Goal: Information Seeking & Learning: Learn about a topic

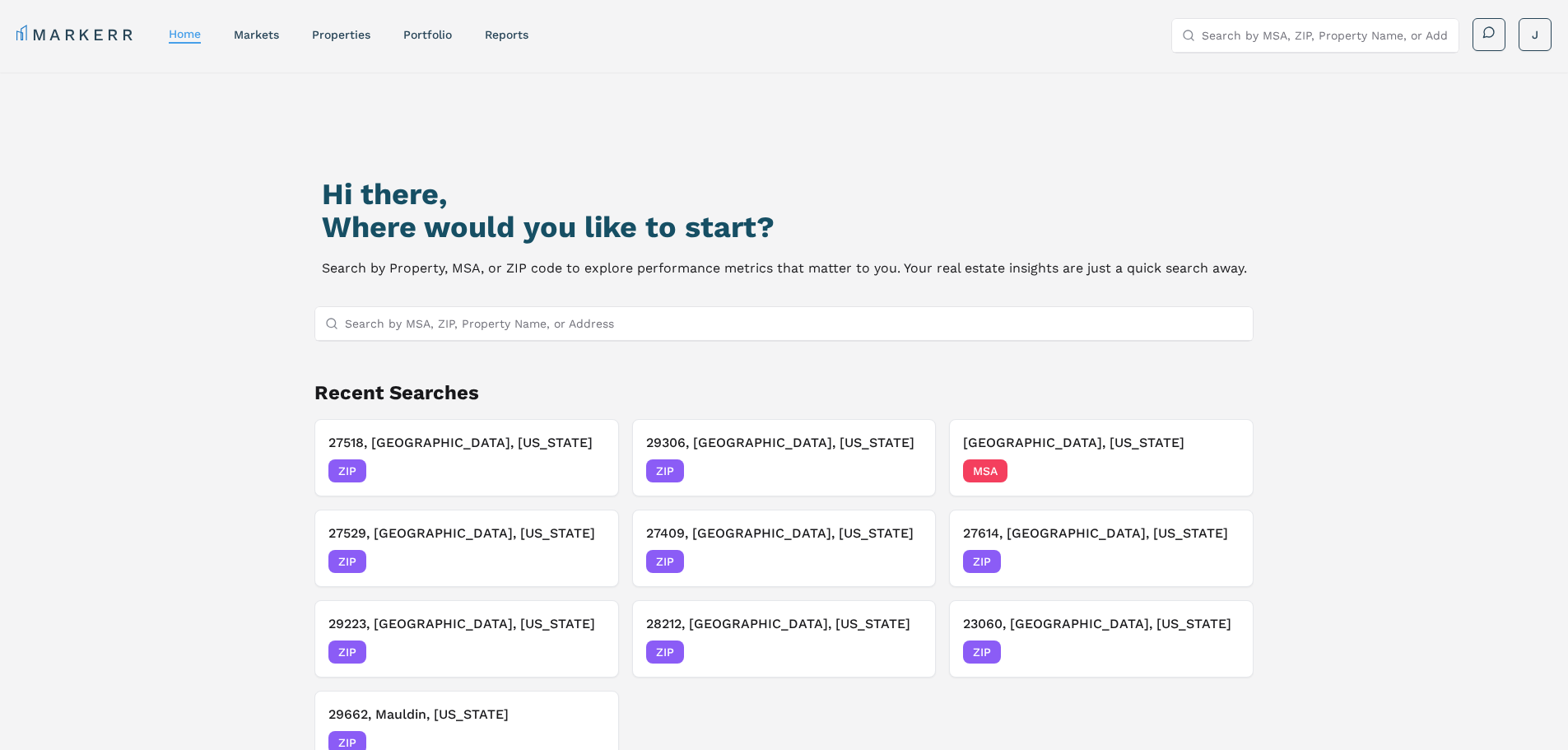
click at [1365, 50] on input "Search by MSA, ZIP, Property Name, or Address" at bounding box center [1324, 35] width 247 height 33
click at [850, 317] on input "Search by MSA, ZIP, Property Name, or Address" at bounding box center [794, 324] width 899 height 33
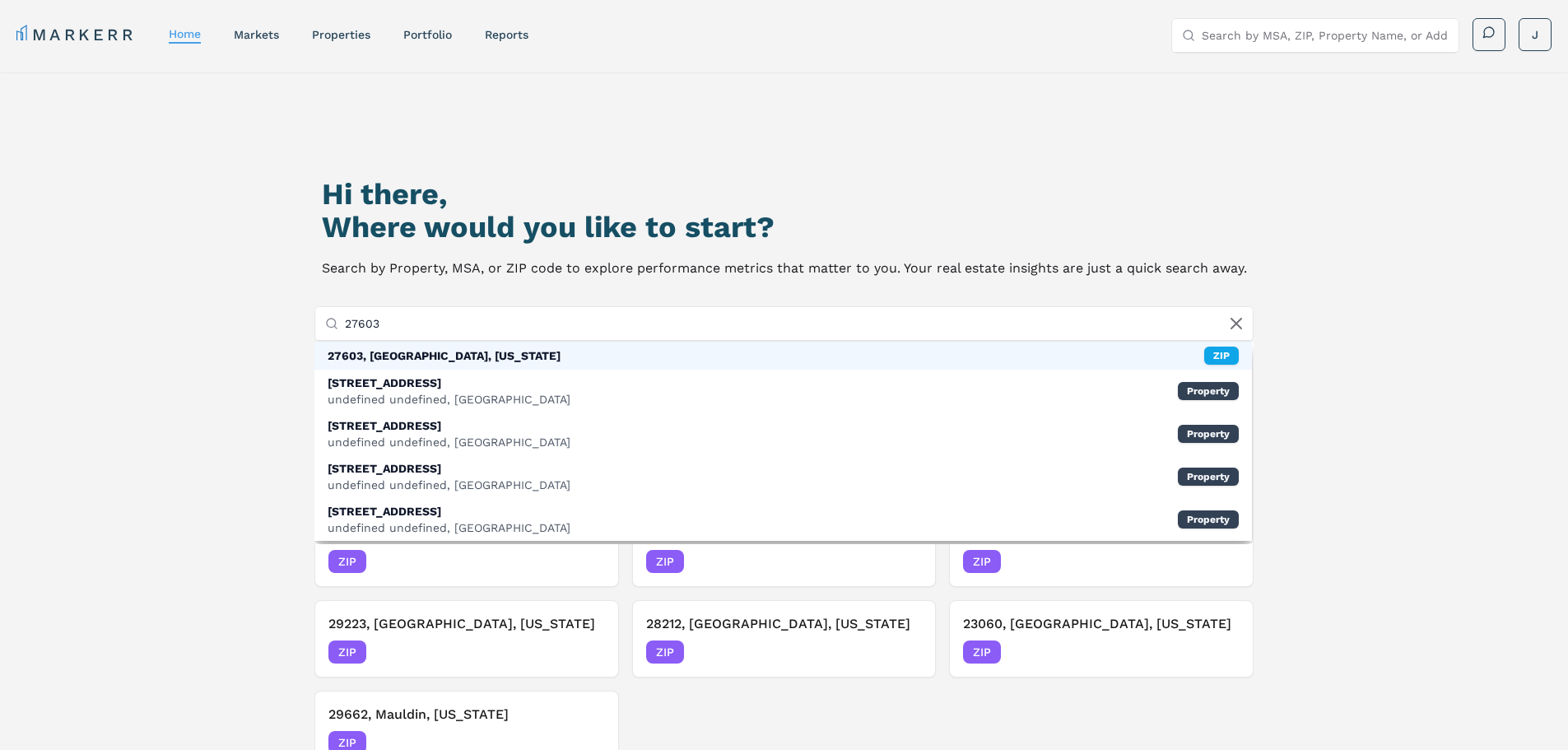
type input "27603"
click at [652, 350] on div "27603, [GEOGRAPHIC_DATA], [US_STATE] ZIP" at bounding box center [783, 356] width 938 height 28
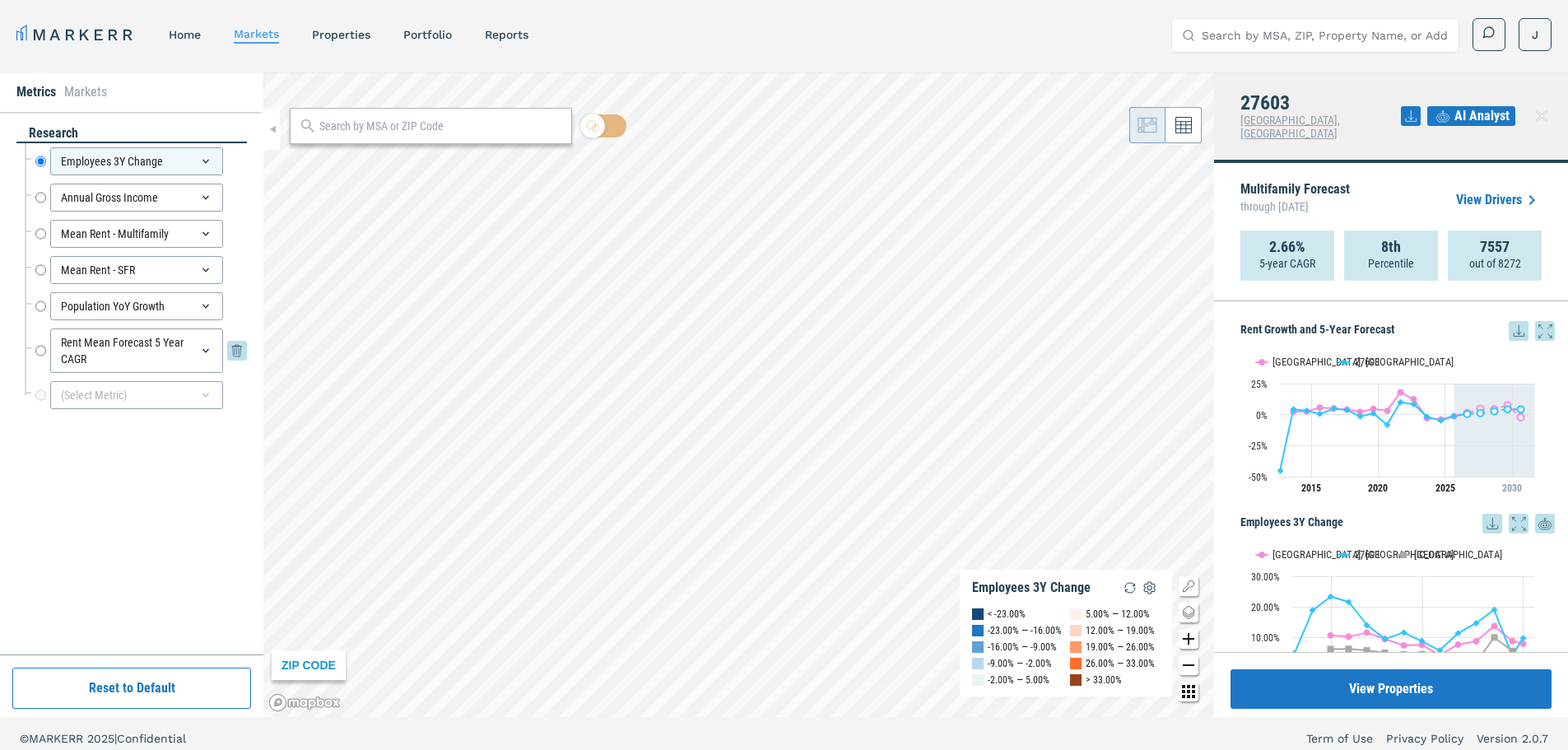
click at [41, 348] on input "Rent Mean Forecast 5 Year CAGR" at bounding box center [41, 350] width 11 height 44
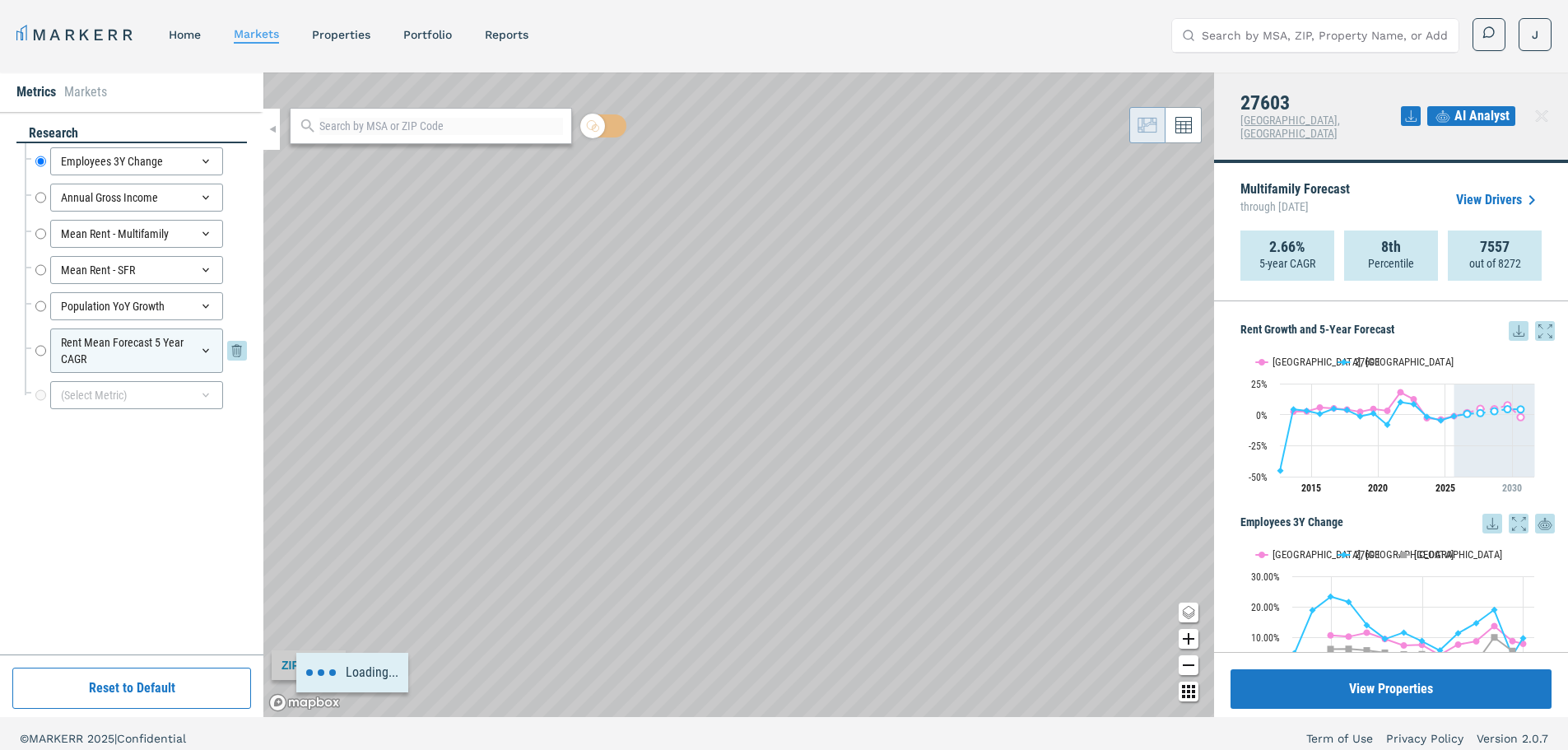
radio input "false"
radio input "true"
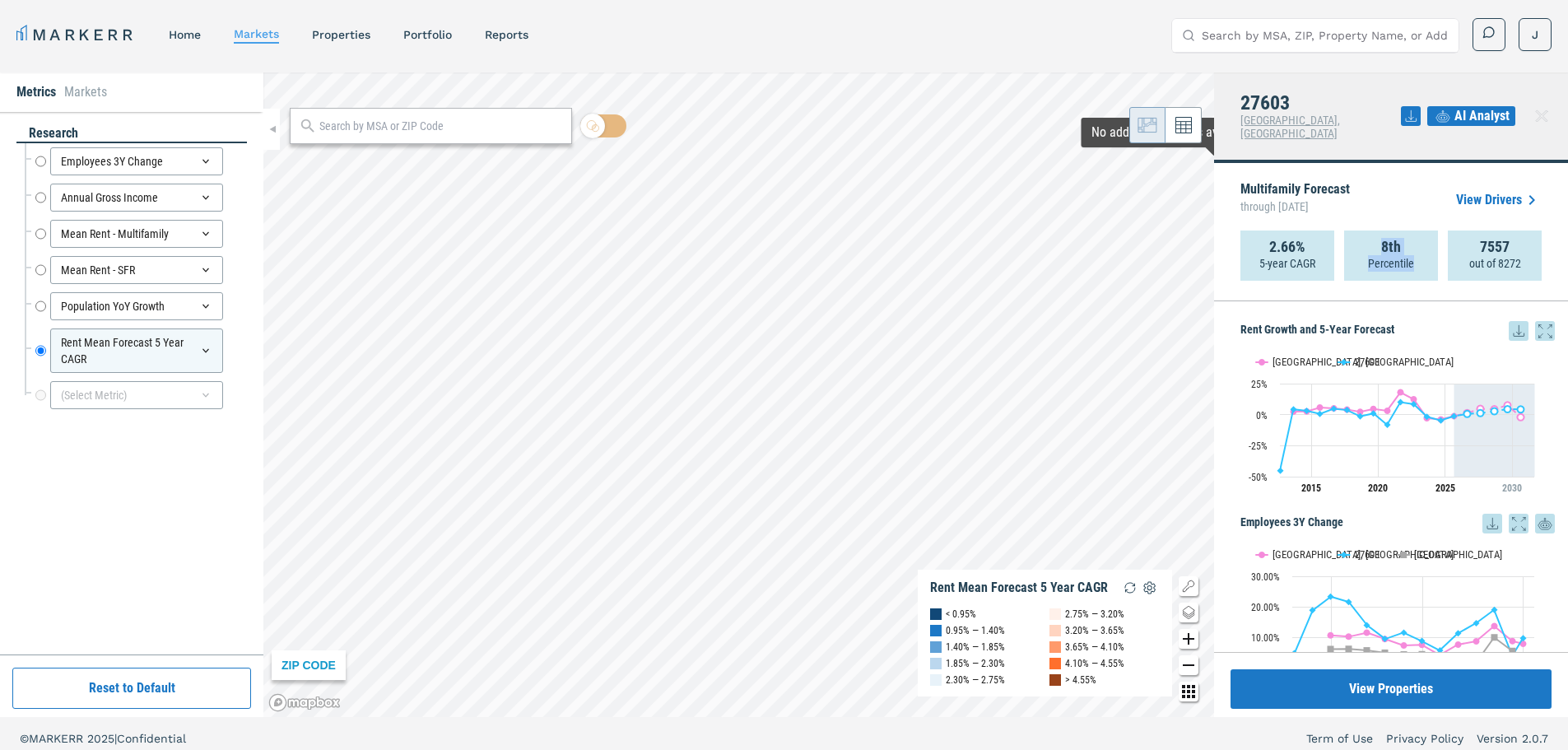
drag, startPoint x: 1375, startPoint y: 235, endPoint x: 1411, endPoint y: 241, distance: 36.5
click at [1411, 241] on div "8th Percentile" at bounding box center [1390, 256] width 94 height 50
click at [1410, 237] on div "8th Percentile" at bounding box center [1390, 256] width 94 height 50
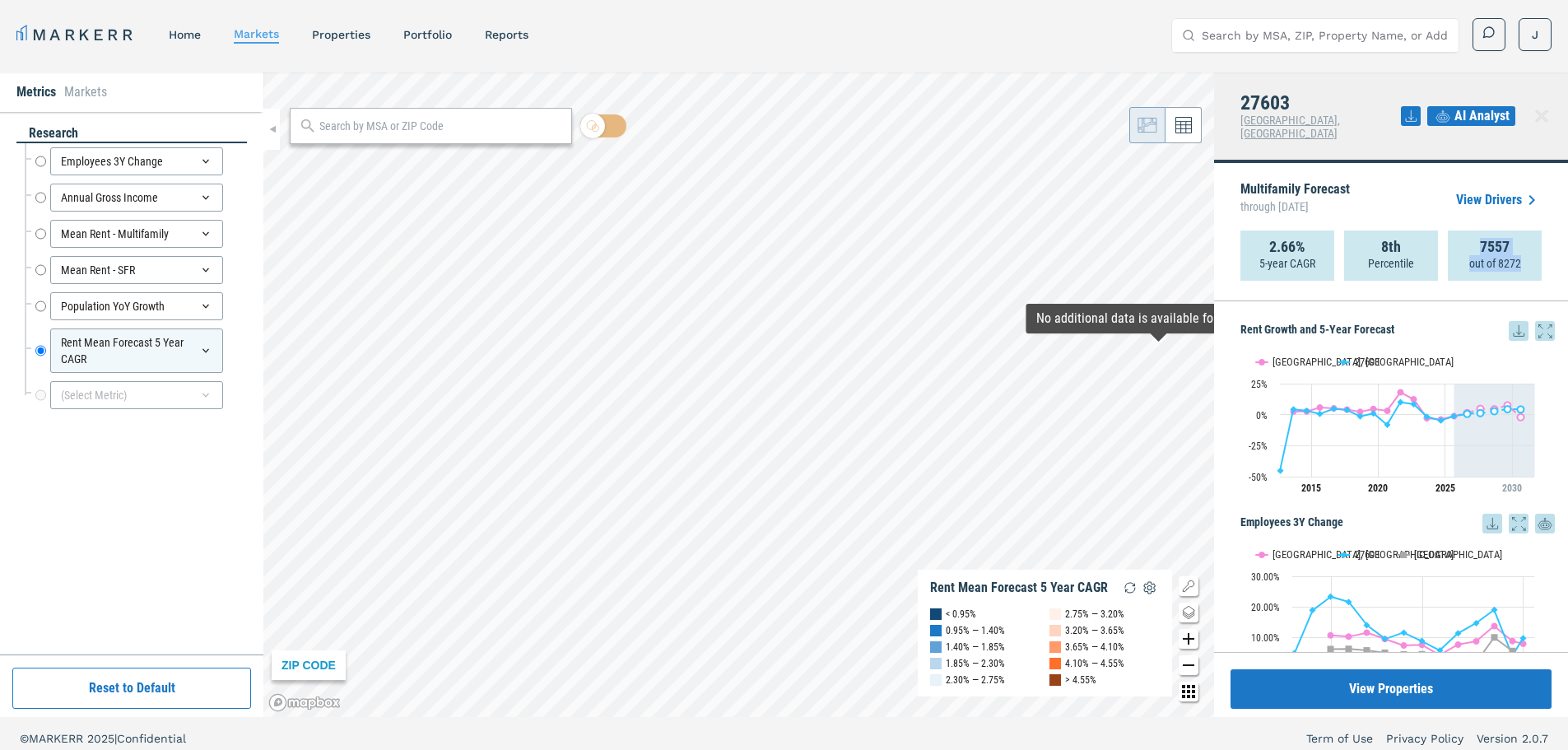
drag, startPoint x: 1475, startPoint y: 235, endPoint x: 1529, endPoint y: 236, distance: 54.0
click at [1529, 236] on div "7557 out of 8272" at bounding box center [1494, 256] width 94 height 50
click at [1526, 234] on div "7557 out of 8272" at bounding box center [1494, 256] width 94 height 50
drag, startPoint x: 1322, startPoint y: 253, endPoint x: 1261, endPoint y: 236, distance: 63.3
click at [1261, 236] on div "2.66% 5-year CAGR" at bounding box center [1286, 256] width 94 height 50
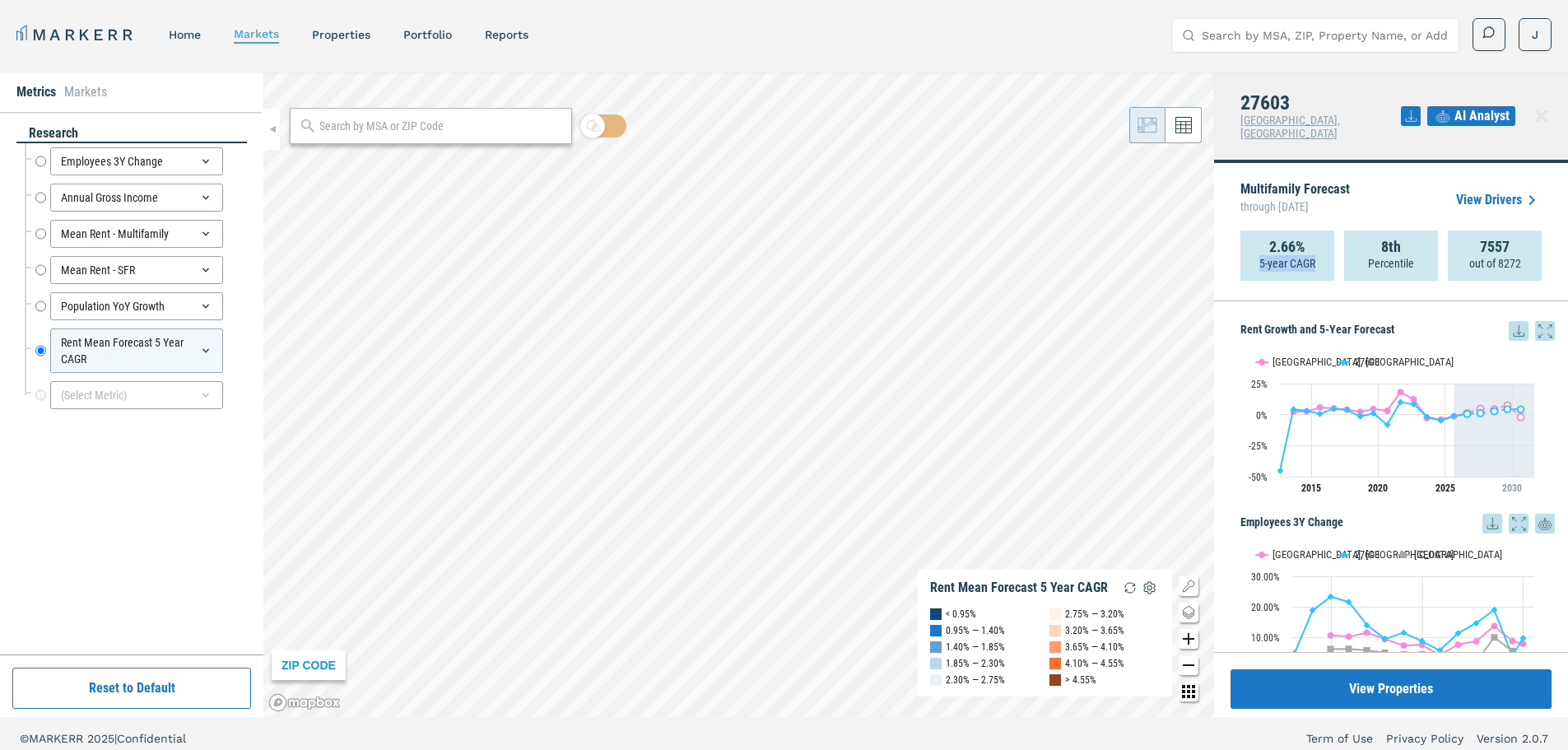
click at [1496, 190] on link "View Drivers" at bounding box center [1498, 199] width 85 height 19
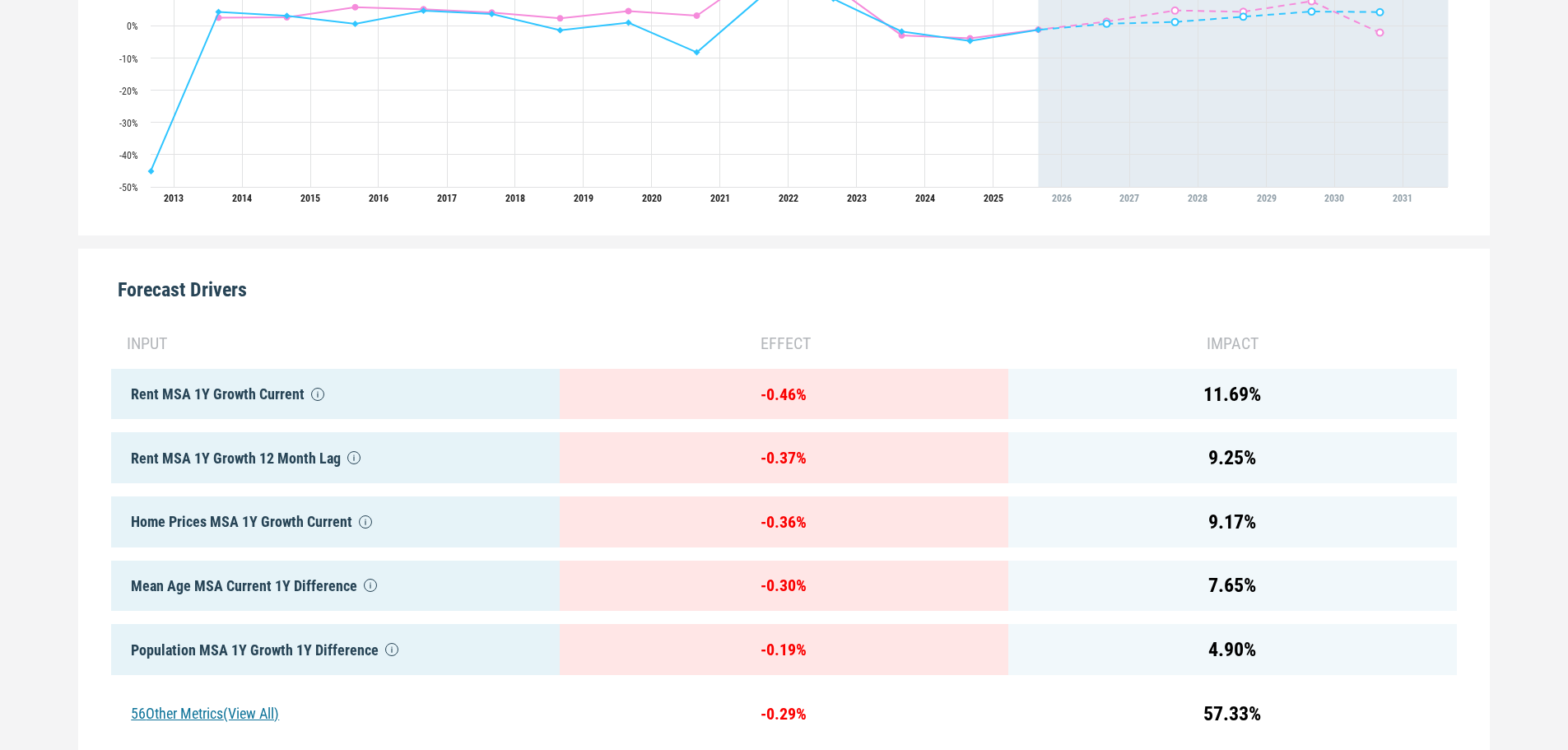
scroll to position [769, 0]
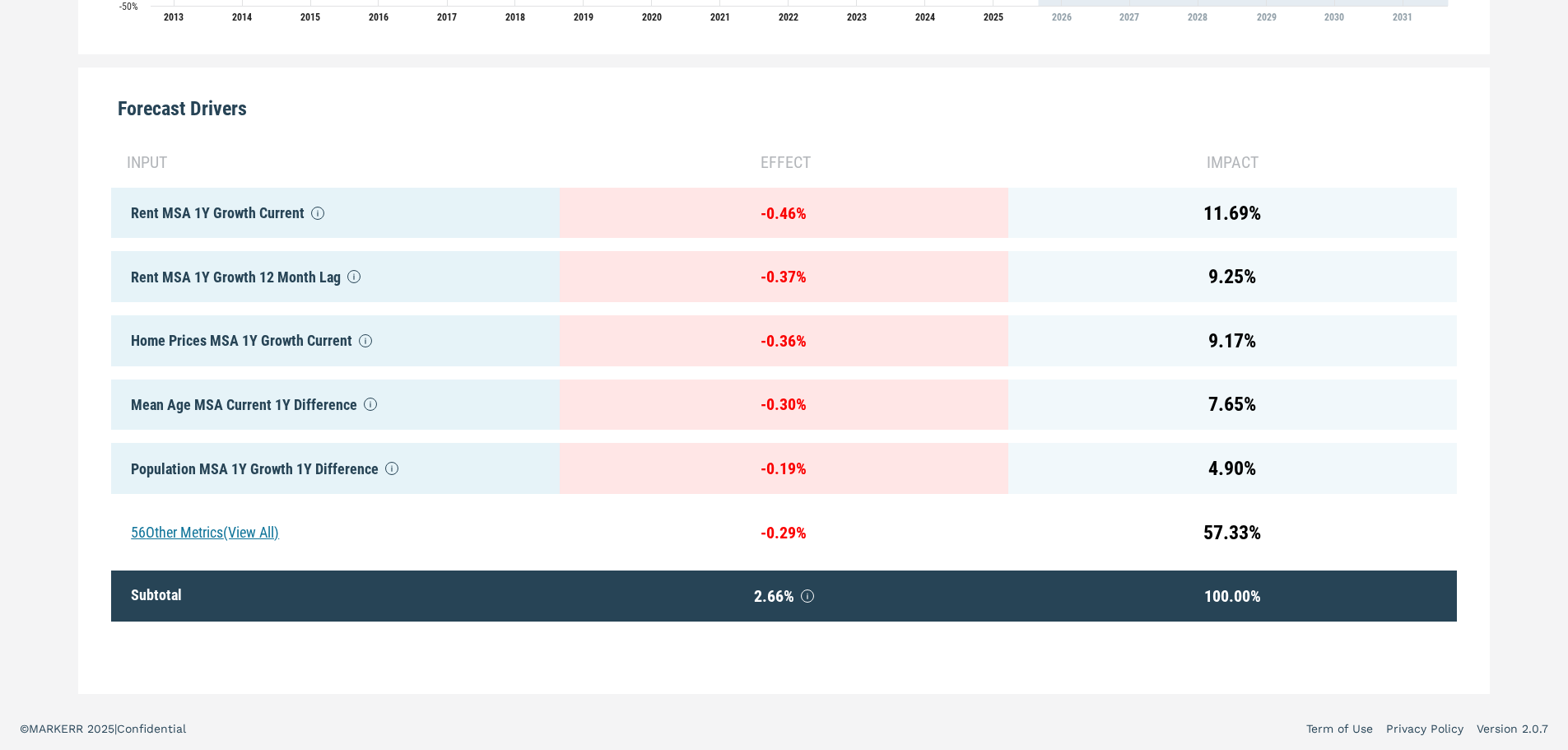
click at [271, 511] on div "56 Other Metrics (View All)" at bounding box center [335, 532] width 449 height 51
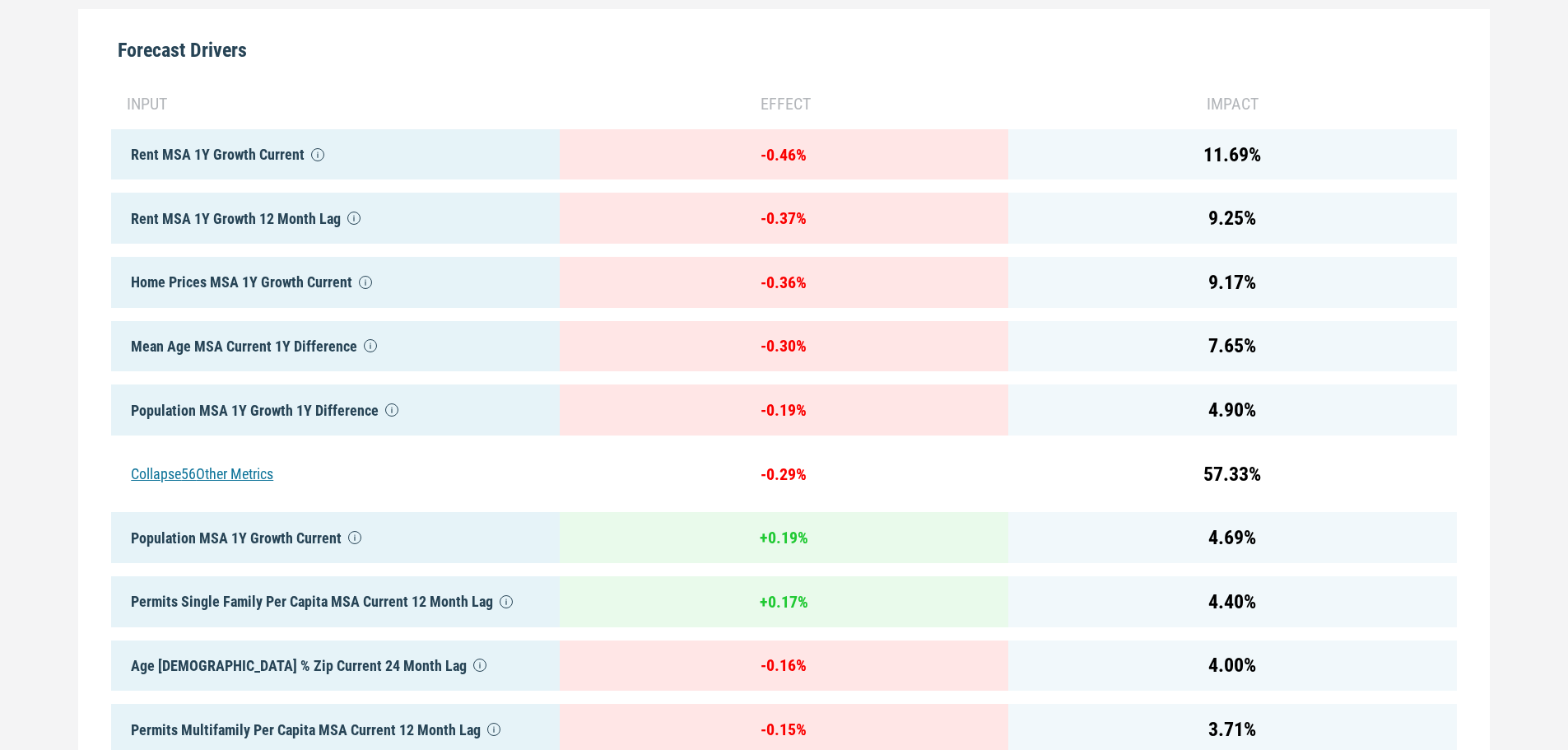
scroll to position [823, 0]
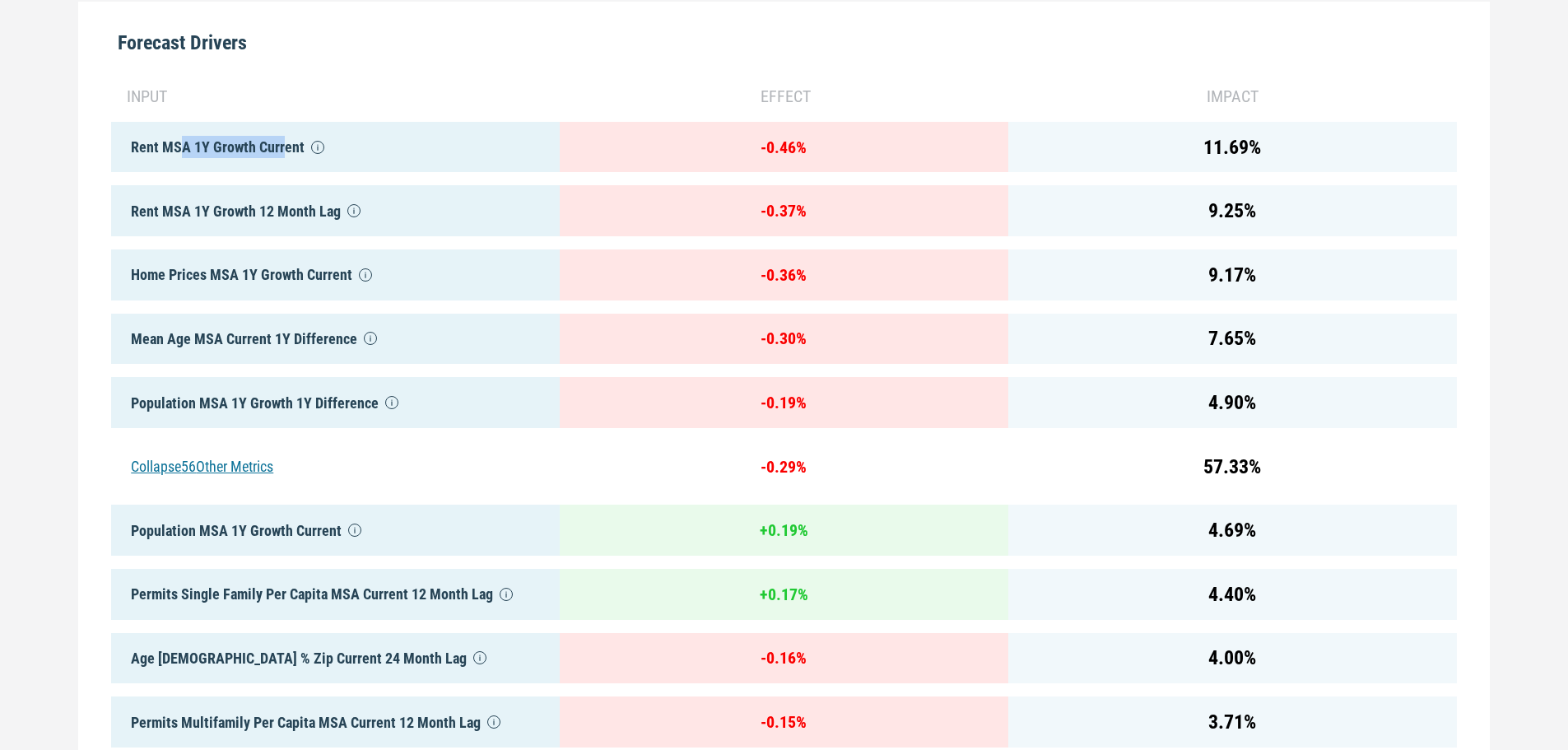
drag, startPoint x: 177, startPoint y: 151, endPoint x: 330, endPoint y: 146, distance: 153.1
click at [330, 146] on div "Rent MSA 1Y Growth Current" at bounding box center [335, 146] width 449 height 51
click at [340, 142] on div "Rent MSA 1Y Growth Current" at bounding box center [335, 146] width 449 height 51
drag, startPoint x: 390, startPoint y: 219, endPoint x: 164, endPoint y: 221, distance: 226.0
click at [164, 221] on div "Rent MSA 1Y Growth 12 Month Lag" at bounding box center [335, 210] width 449 height 51
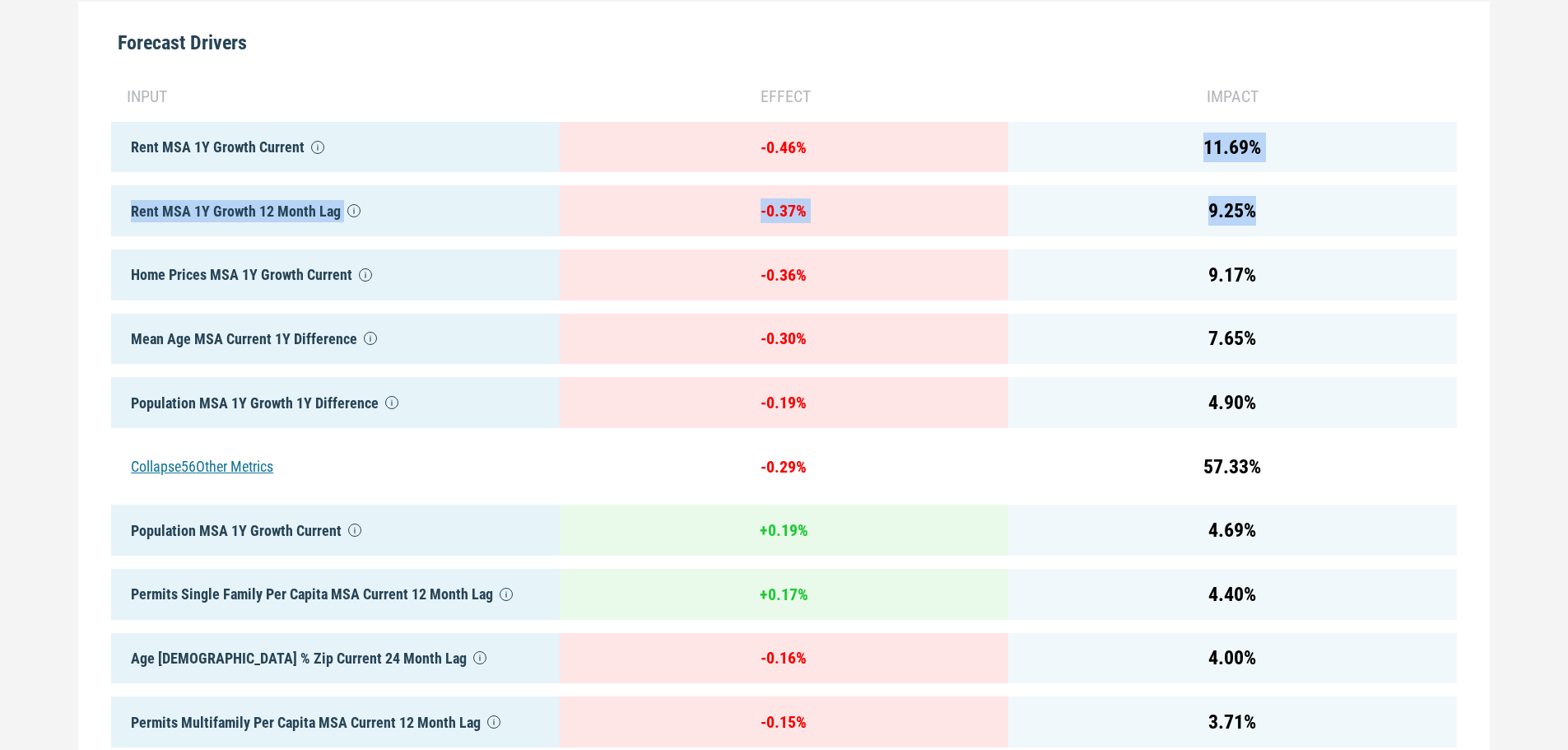
drag, startPoint x: 1191, startPoint y: 133, endPoint x: 1286, endPoint y: 214, distance: 124.8
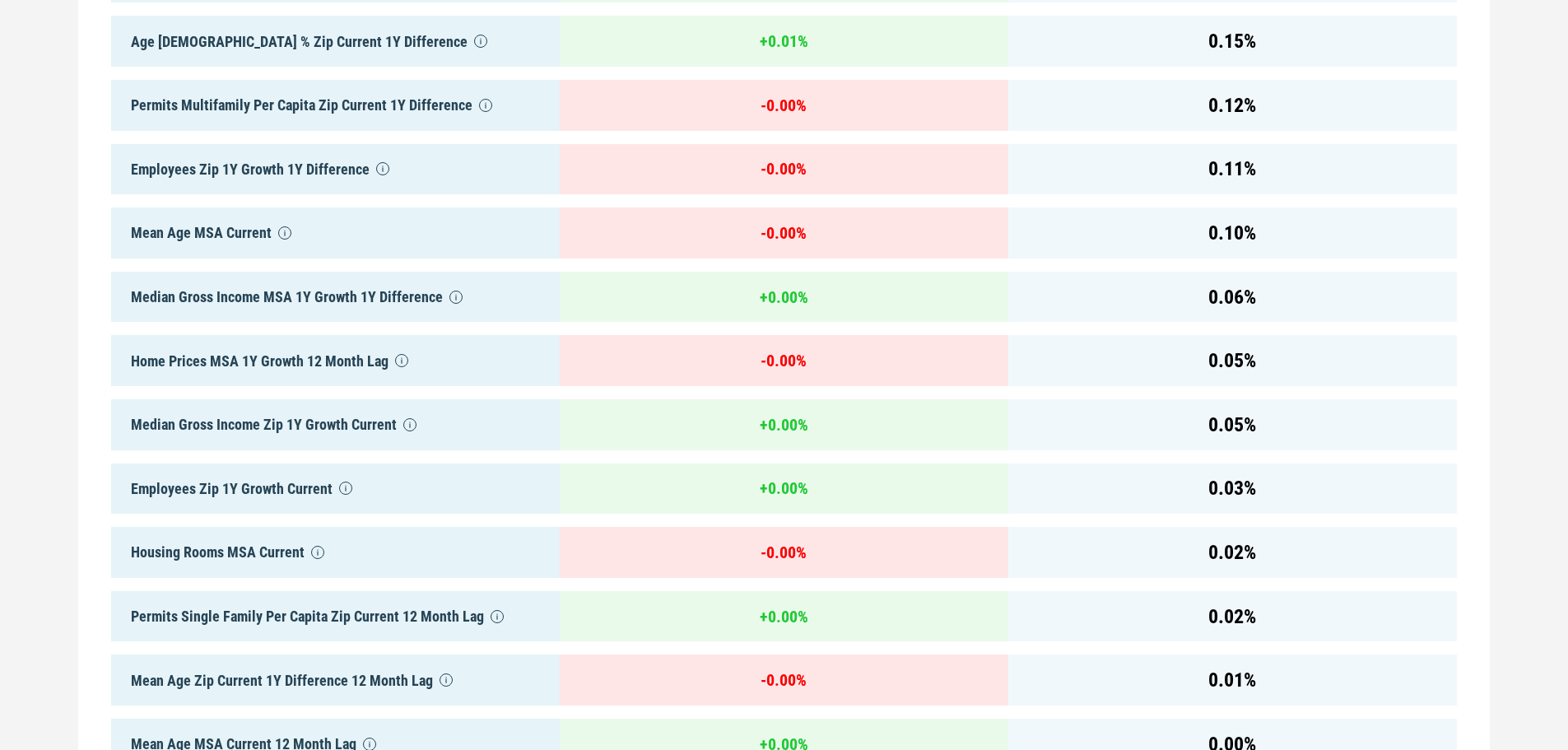
scroll to position [4018, 0]
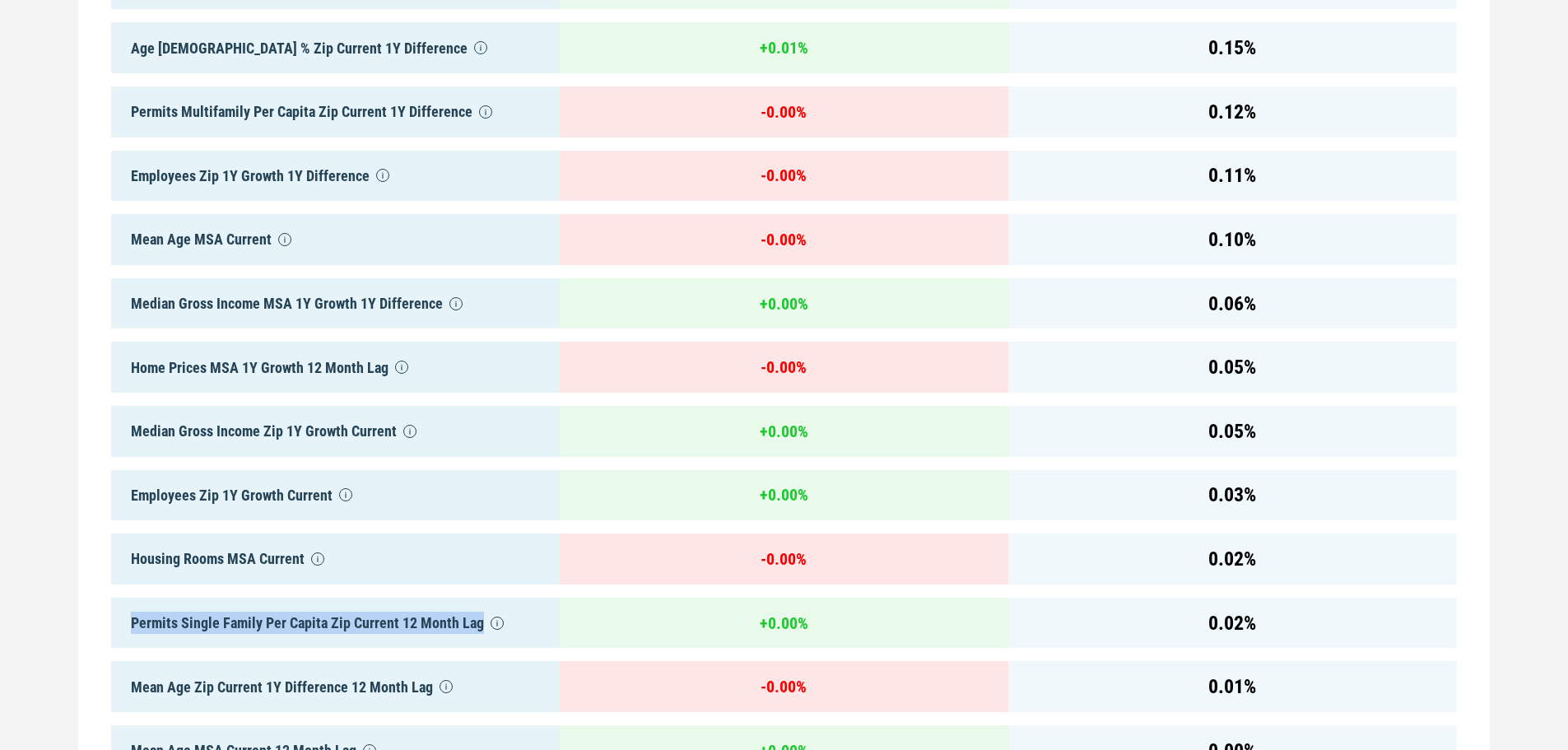
drag, startPoint x: 123, startPoint y: 595, endPoint x: 516, endPoint y: 597, distance: 393.0
click at [516, 598] on div "Permits Single Family Per Capita Zip Current 12 Month Lag" at bounding box center [335, 623] width 449 height 51
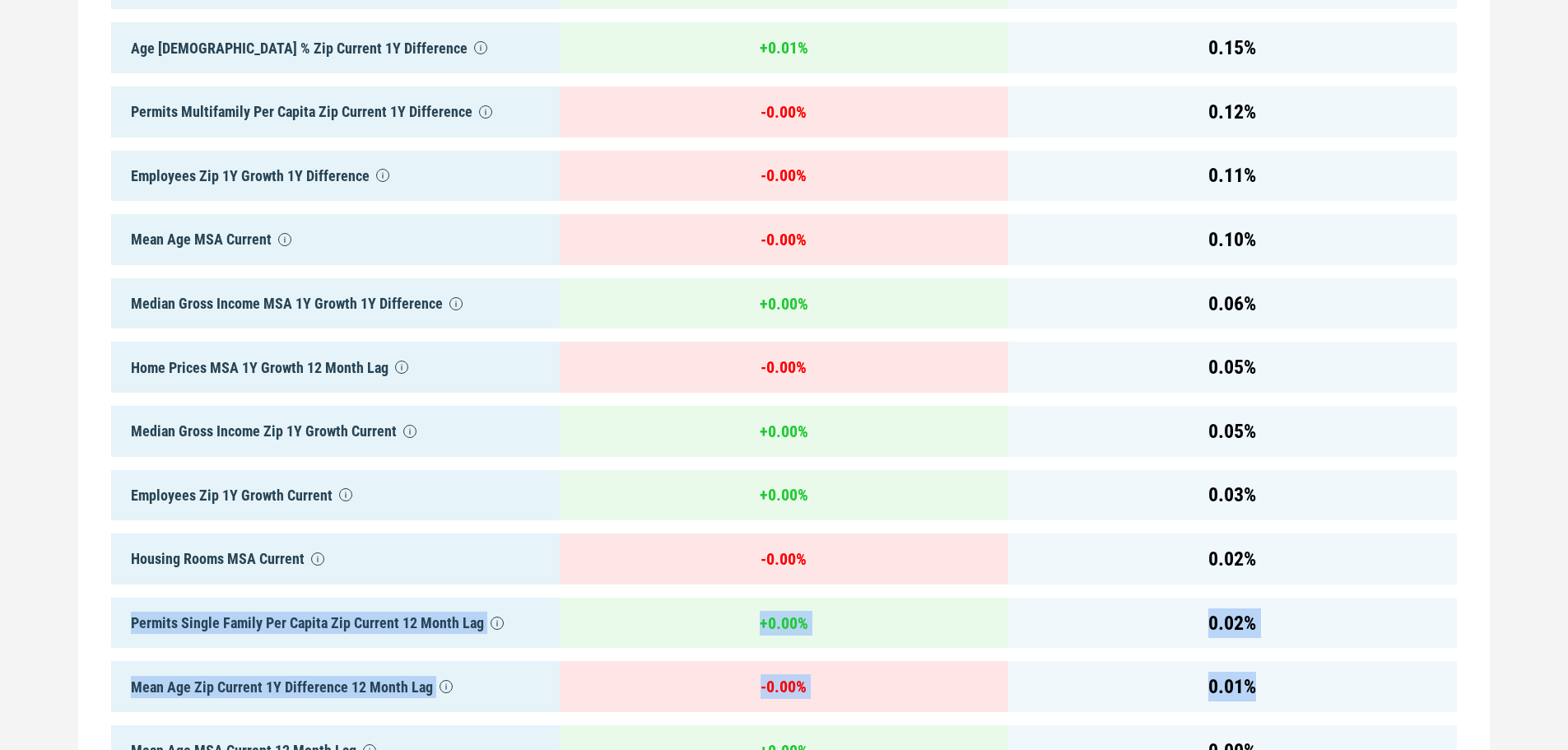
drag, startPoint x: 1296, startPoint y: 651, endPoint x: 120, endPoint y: 583, distance: 1178.0
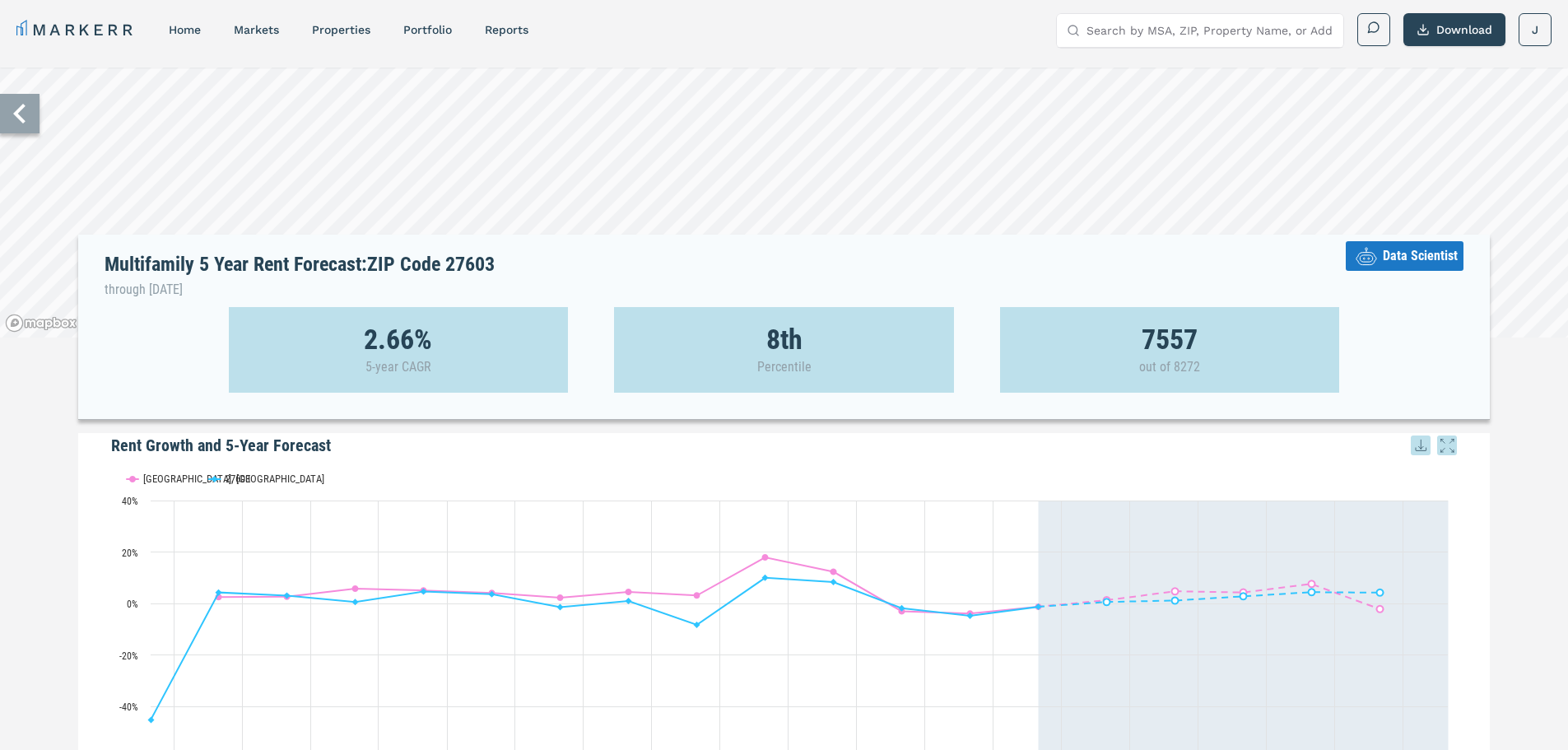
scroll to position [0, 0]
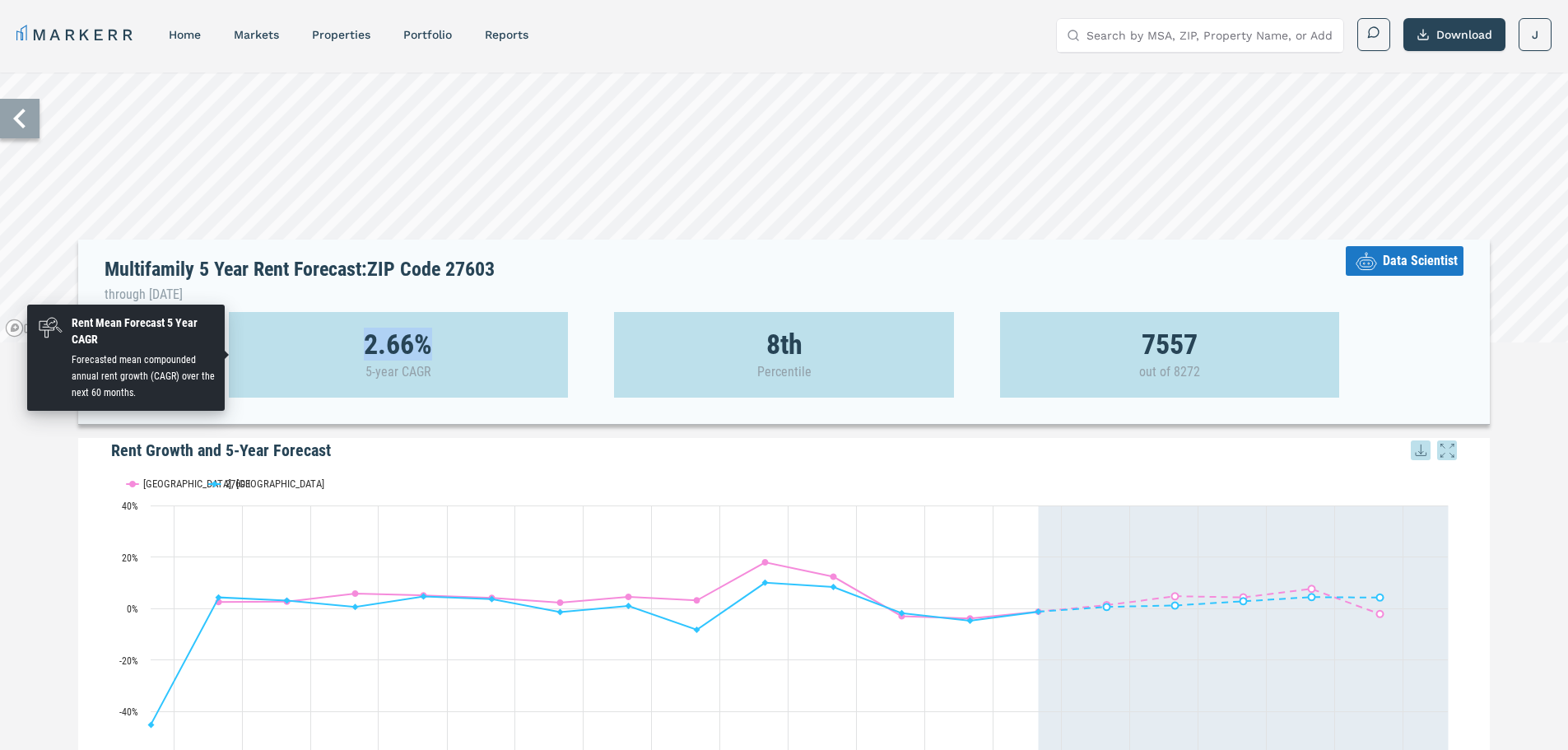
drag, startPoint x: 365, startPoint y: 342, endPoint x: 467, endPoint y: 360, distance: 103.6
click at [467, 360] on div "2.66% 5-year CAGR" at bounding box center [398, 355] width 340 height 85
click at [467, 361] on div "2.66% 5-year CAGR" at bounding box center [398, 355] width 340 height 85
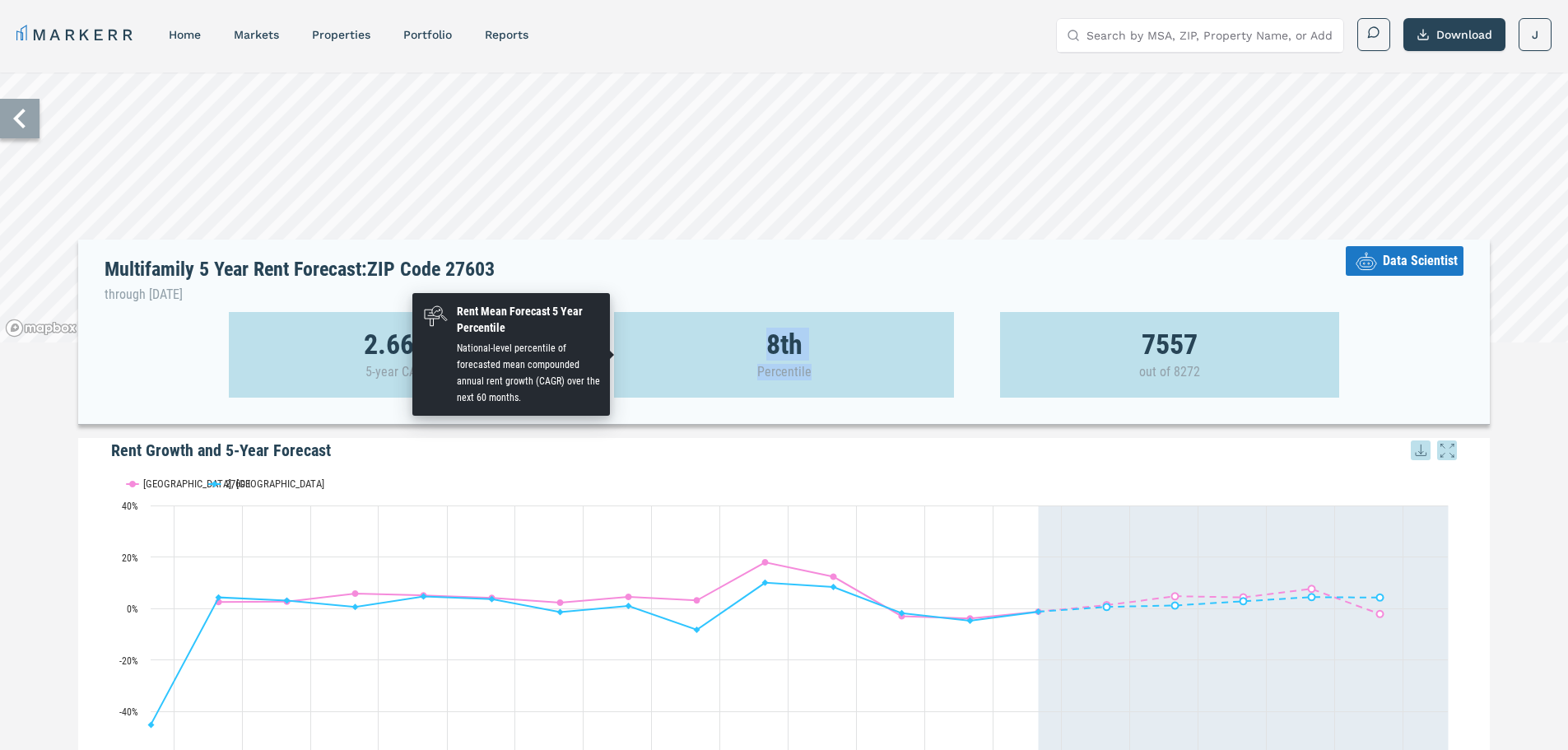
drag, startPoint x: 758, startPoint y: 335, endPoint x: 829, endPoint y: 363, distance: 76.3
click at [829, 363] on div "8th Percentile" at bounding box center [783, 355] width 340 height 85
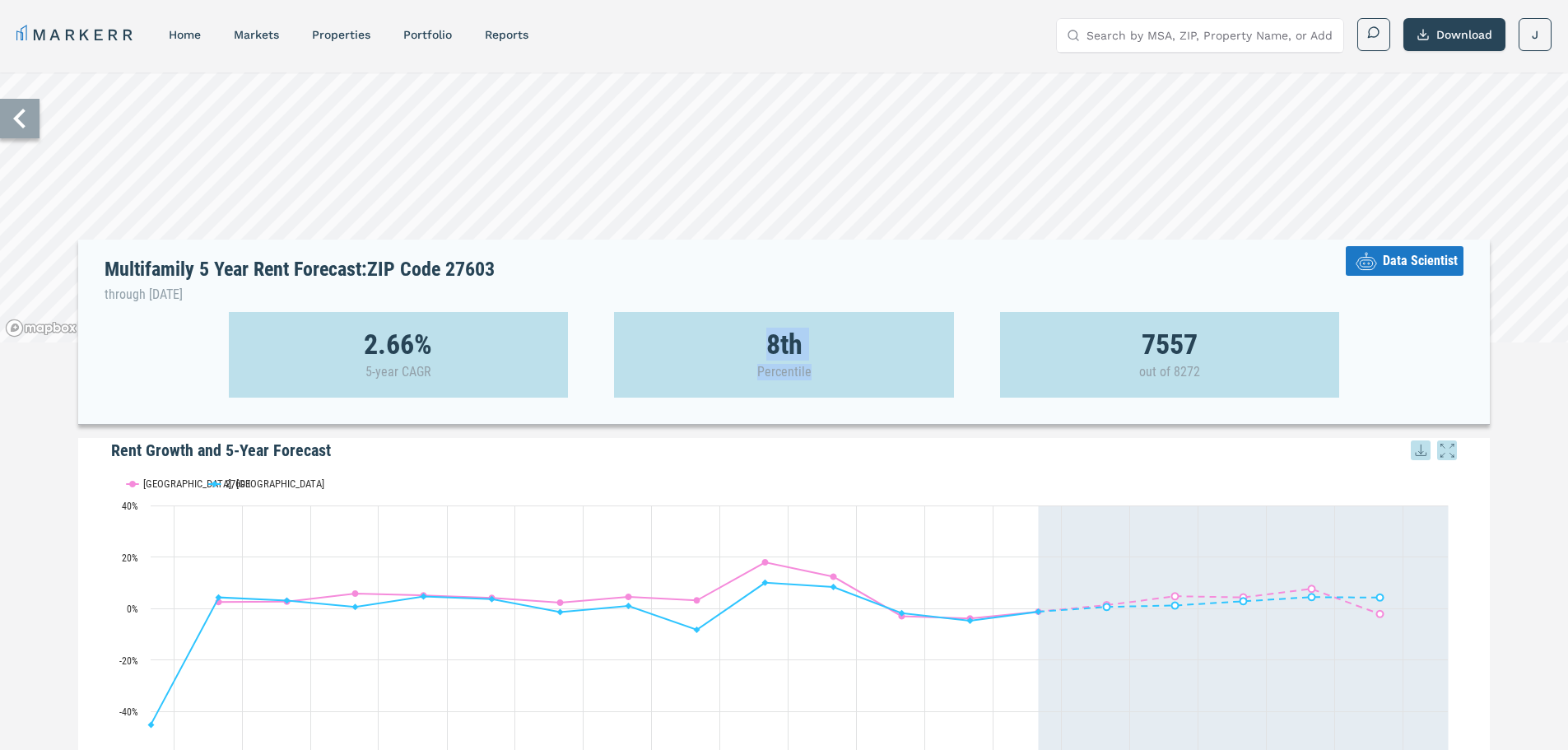
click at [26, 134] on icon at bounding box center [19, 119] width 40 height 40
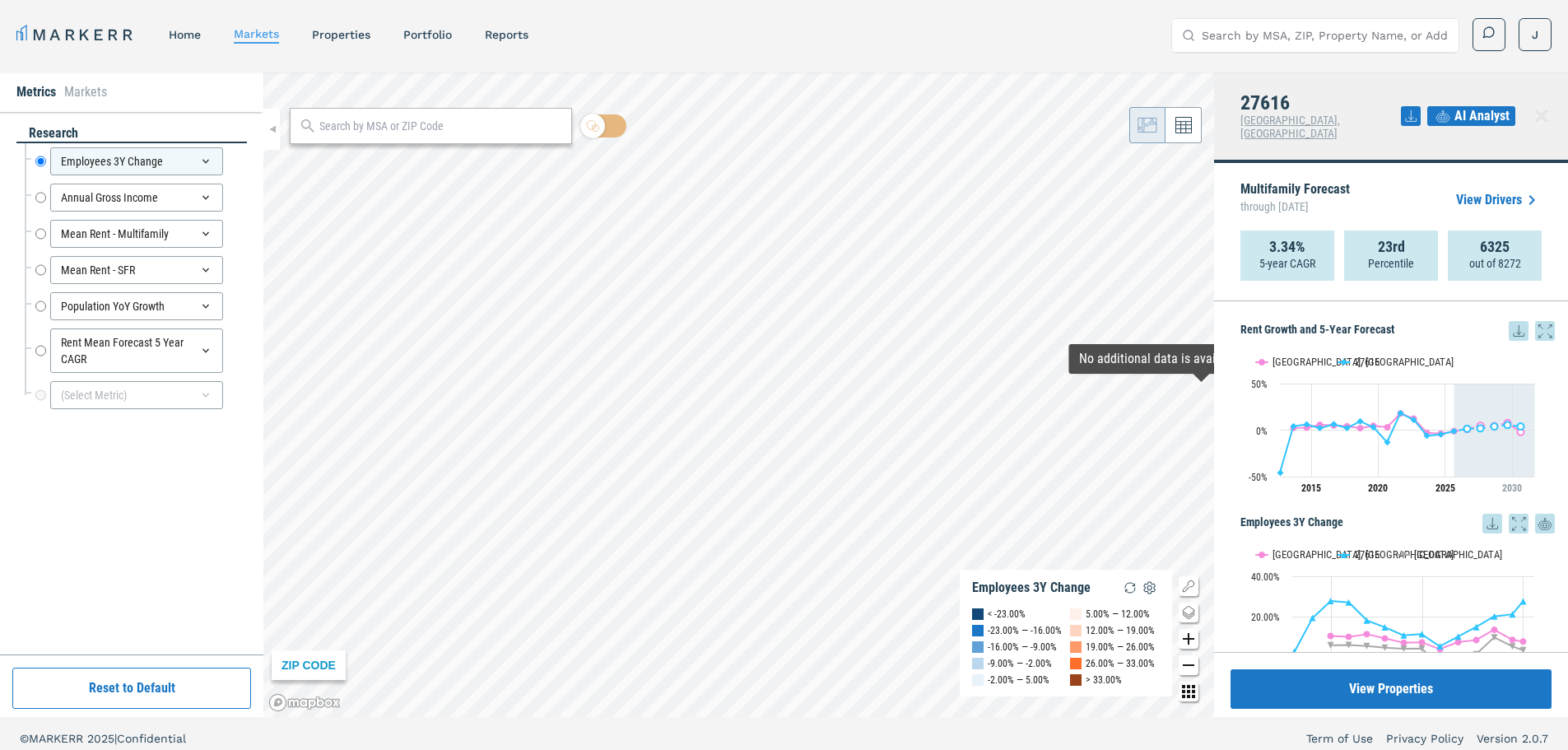
drag, startPoint x: 1356, startPoint y: 232, endPoint x: 1381, endPoint y: 237, distance: 25.5
click at [1379, 237] on div "23rd Percentile" at bounding box center [1390, 256] width 94 height 50
drag, startPoint x: 1258, startPoint y: 232, endPoint x: 1339, endPoint y: 247, distance: 82.4
click at [1339, 247] on div "3.34% 5-year CAGR 23rd Percentile 6325 out of 8272" at bounding box center [1390, 256] width 301 height 50
click at [1419, 250] on div "23rd Percentile" at bounding box center [1390, 256] width 94 height 50
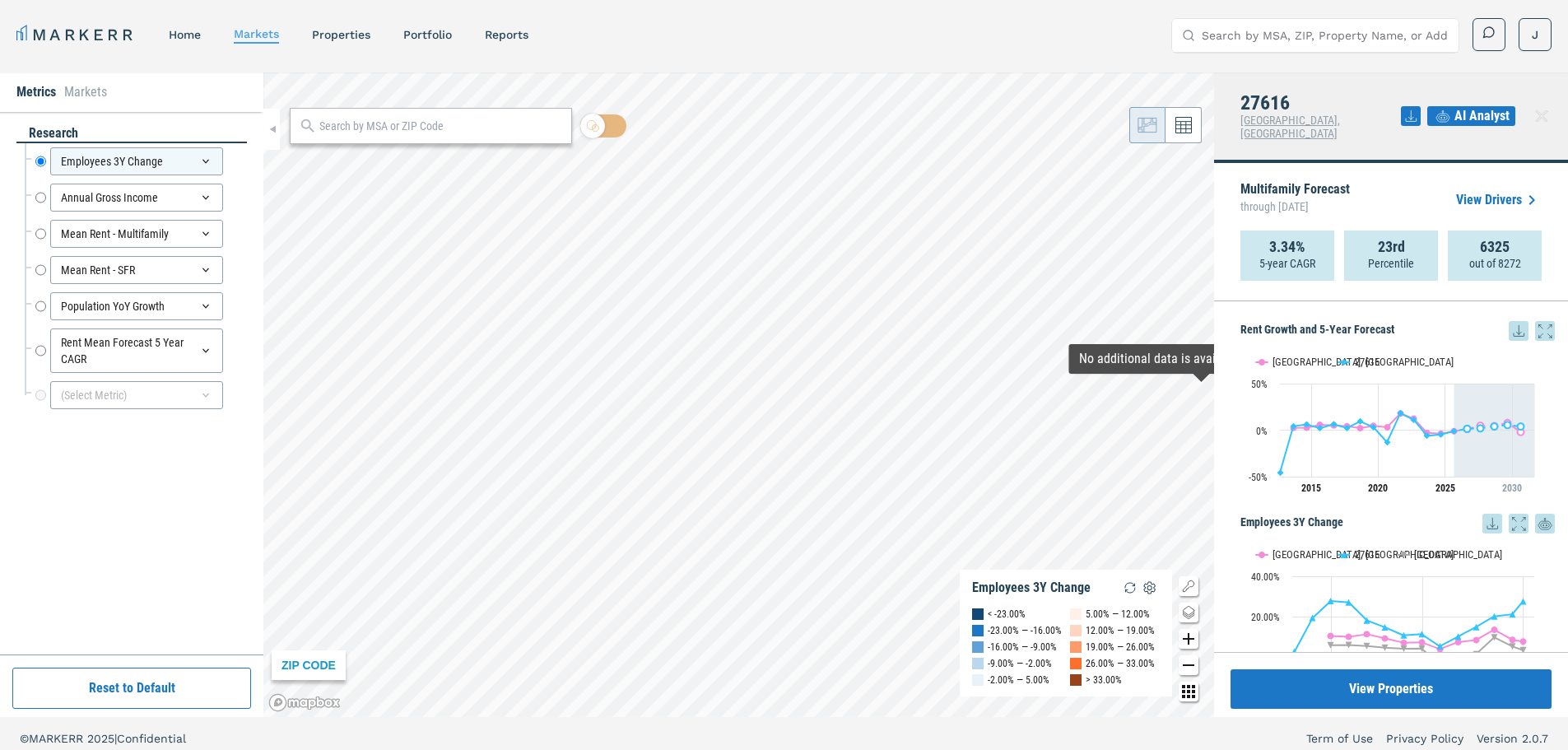
click at [1423, 250] on div "23rd Percentile" at bounding box center [1390, 256] width 94 height 50
click at [1057, 639] on div "ZIP CODE Employees 3Y Change < -23.00% -23.00% — -16.00% -16.00% — -9.00% -9.00…" at bounding box center [739, 394] width 951 height 644
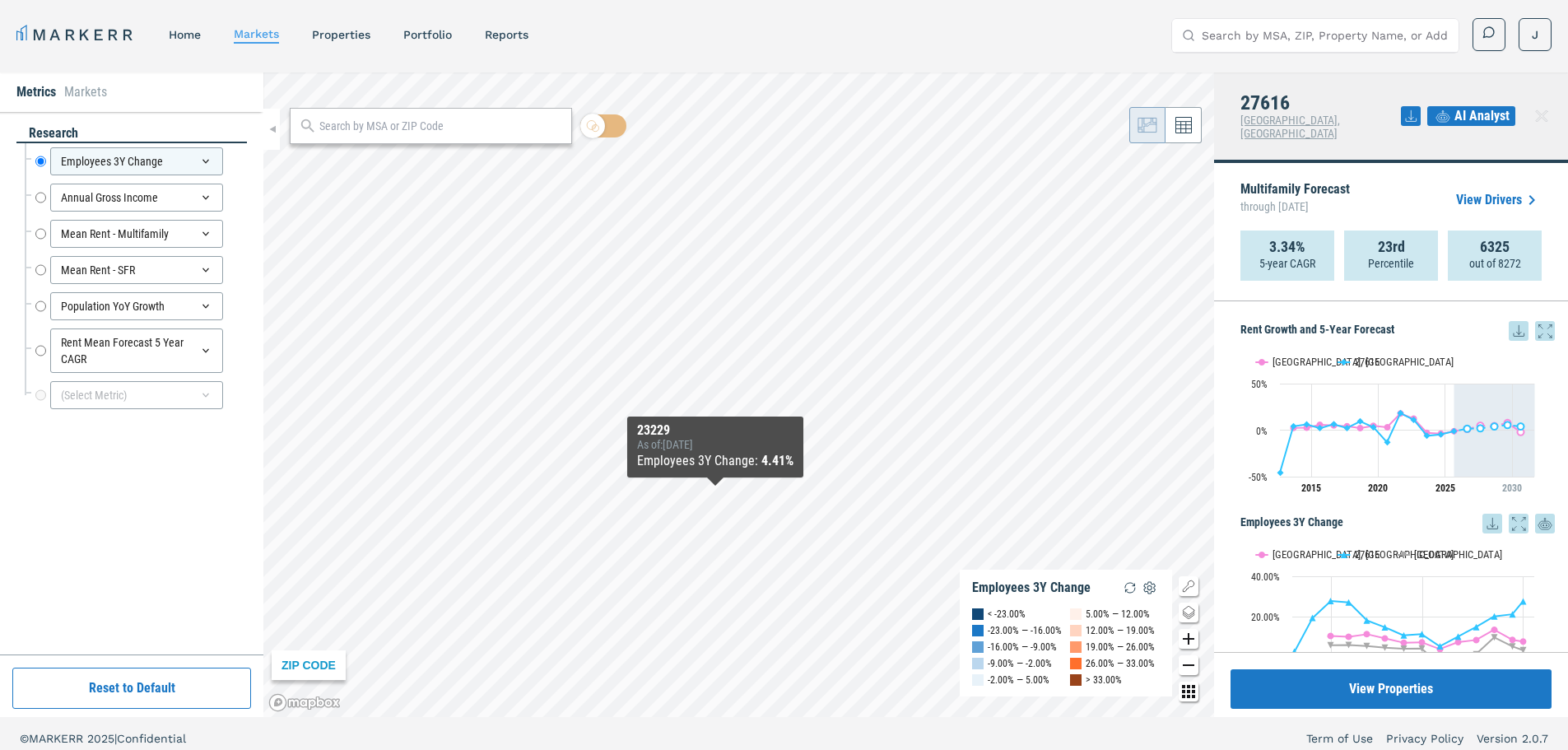
click at [726, 485] on div "ZIP CODE Employees 3Y Change < -23.00% -23.00% — -16.00% -16.00% — -9.00% -9.00…" at bounding box center [739, 394] width 951 height 644
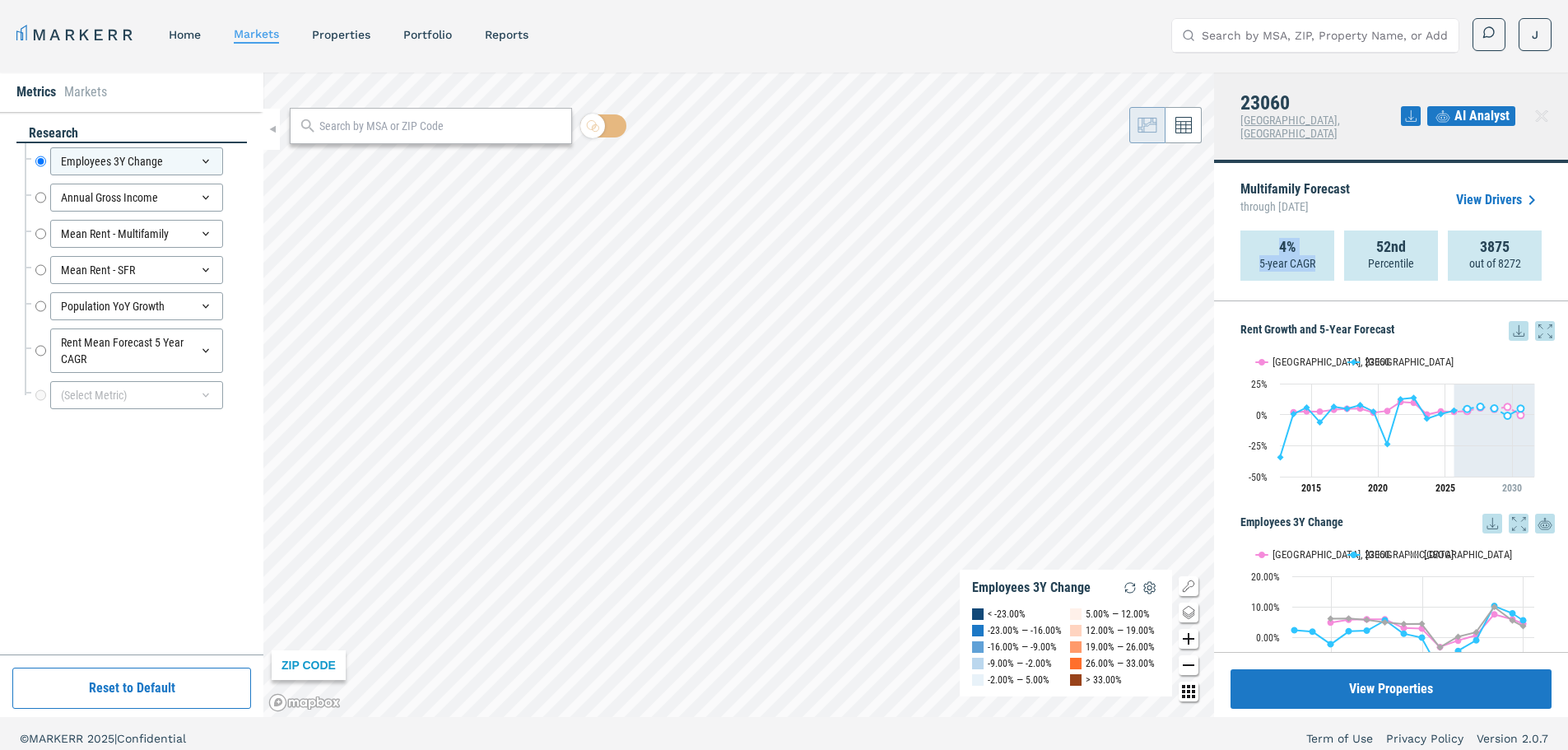
drag, startPoint x: 1275, startPoint y: 224, endPoint x: 1315, endPoint y: 238, distance: 42.4
click at [1315, 238] on div "4% 5-year CAGR" at bounding box center [1286, 256] width 94 height 50
drag, startPoint x: 1376, startPoint y: 232, endPoint x: 1441, endPoint y: 239, distance: 65.4
click at [1441, 239] on div "4% 5-year CAGR 52nd Percentile 3875 out of 8272" at bounding box center [1390, 256] width 301 height 50
